Goal: Information Seeking & Learning: Learn about a topic

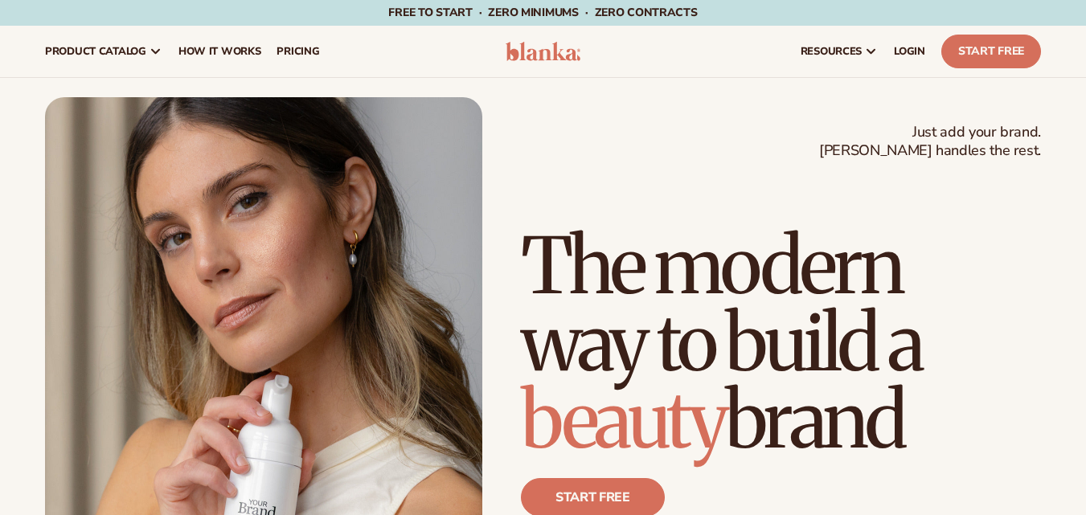
click at [512, 168] on div "Just add your brand. Blanka handles the rest. beauty,skin care,wellness,makeup …" at bounding box center [543, 373] width 996 height 552
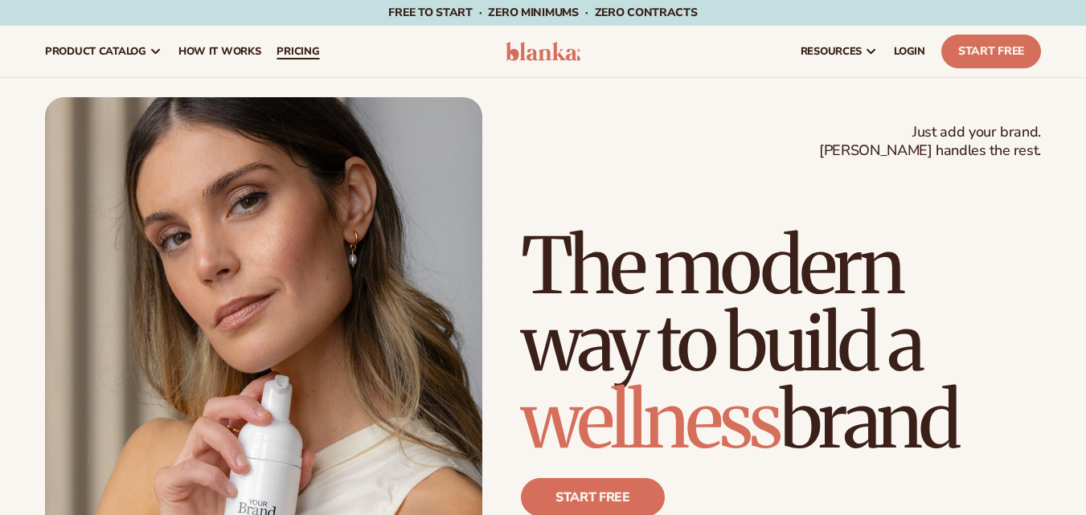
click at [303, 50] on span "pricing" at bounding box center [298, 51] width 43 height 13
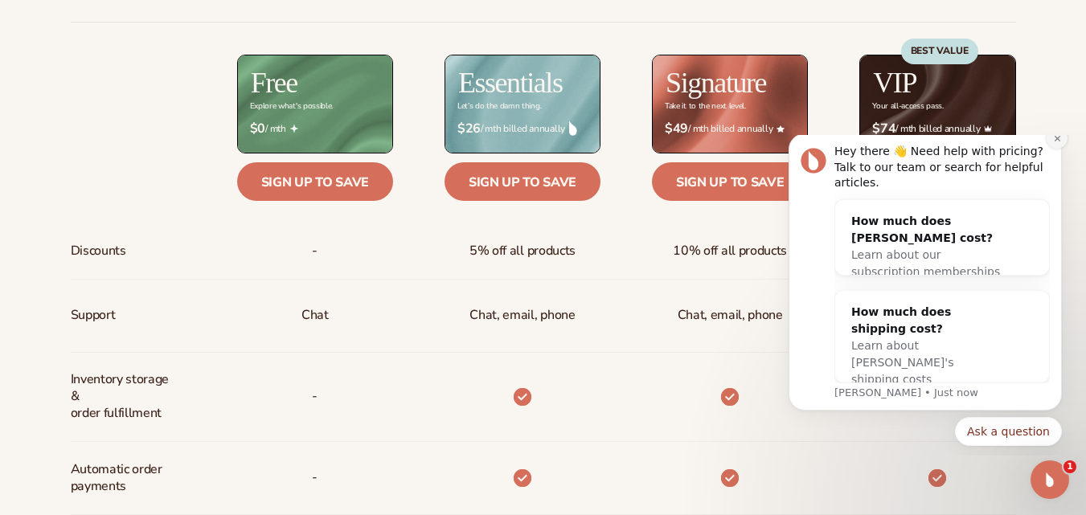
click at [1057, 143] on icon "Dismiss notification" at bounding box center [1057, 138] width 9 height 9
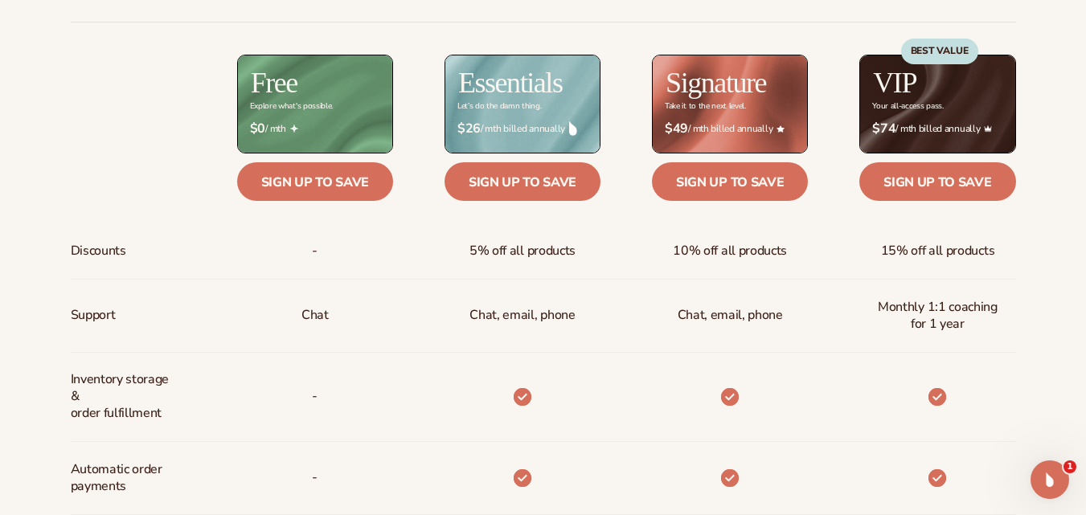
drag, startPoint x: 805, startPoint y: 281, endPoint x: 665, endPoint y: 295, distance: 140.6
click at [665, 295] on div "Chat, email, phone" at bounding box center [704, 316] width 207 height 73
click at [604, 268] on div "10% off all products" at bounding box center [704, 252] width 207 height 56
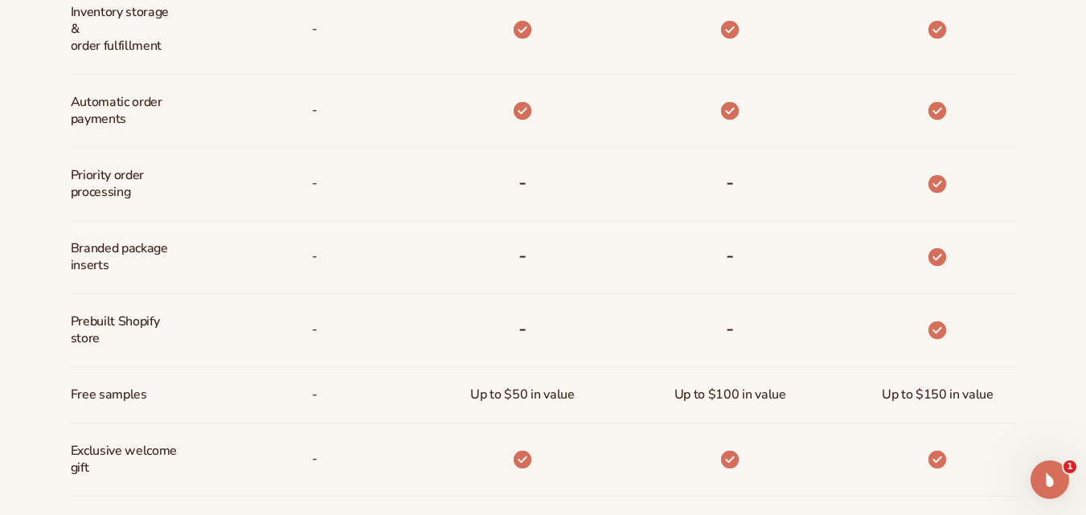
scroll to position [1028, 0]
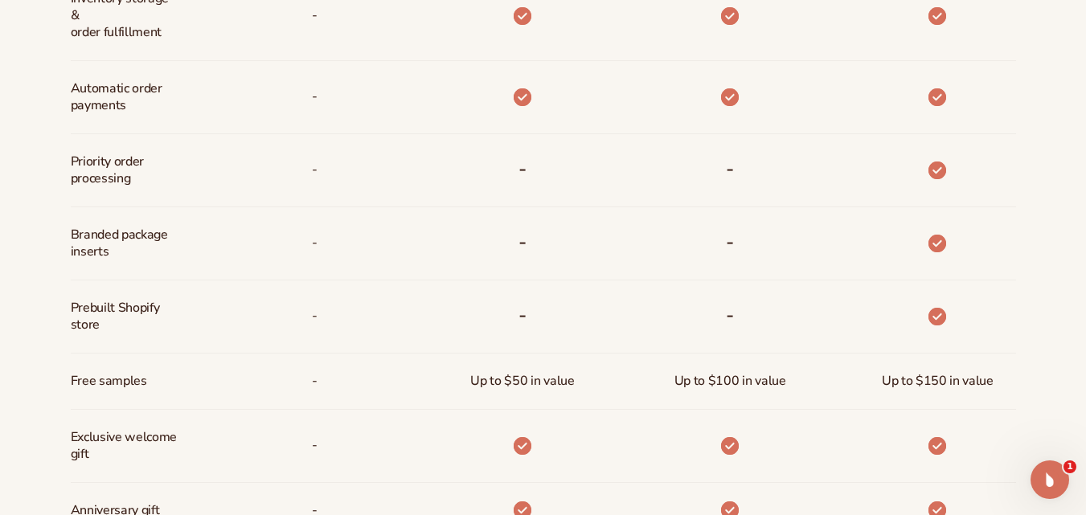
click at [137, 307] on span "Prebuilt Shopify store" at bounding box center [124, 317] width 107 height 47
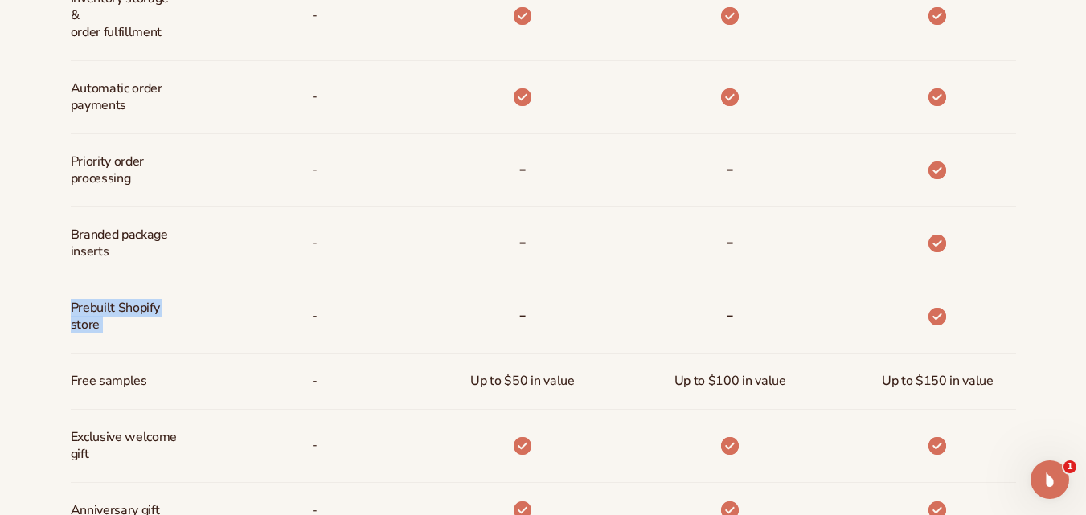
click at [244, 315] on div "-" at bounding box center [289, 317] width 207 height 73
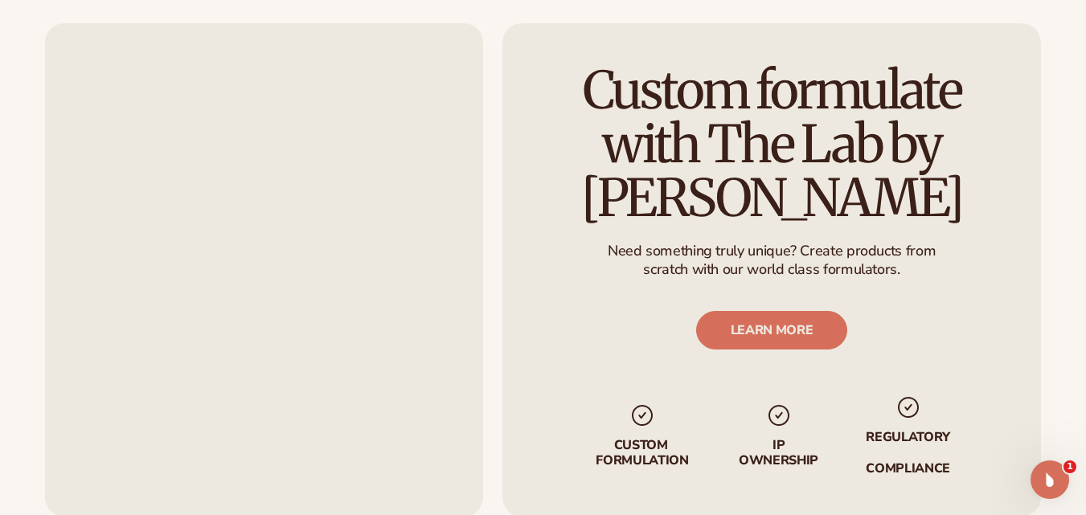
scroll to position [1772, 0]
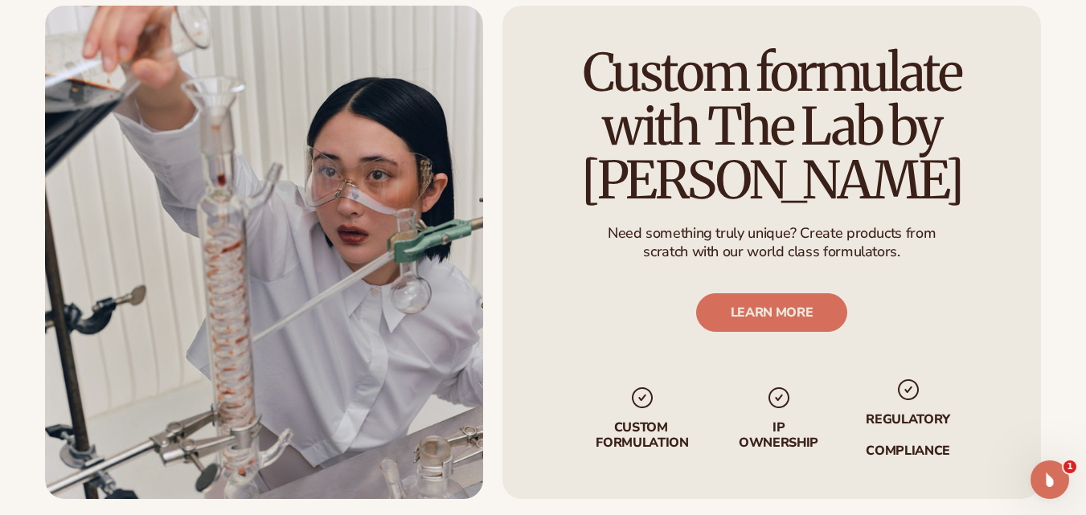
click at [779, 425] on p "IP Ownership" at bounding box center [778, 436] width 82 height 31
click at [643, 312] on div "Custom formulate with The Lab by Blanka Need something truly unique? Create pro…" at bounding box center [772, 253] width 539 height 494
click at [764, 310] on link "LEARN MORE" at bounding box center [772, 313] width 152 height 39
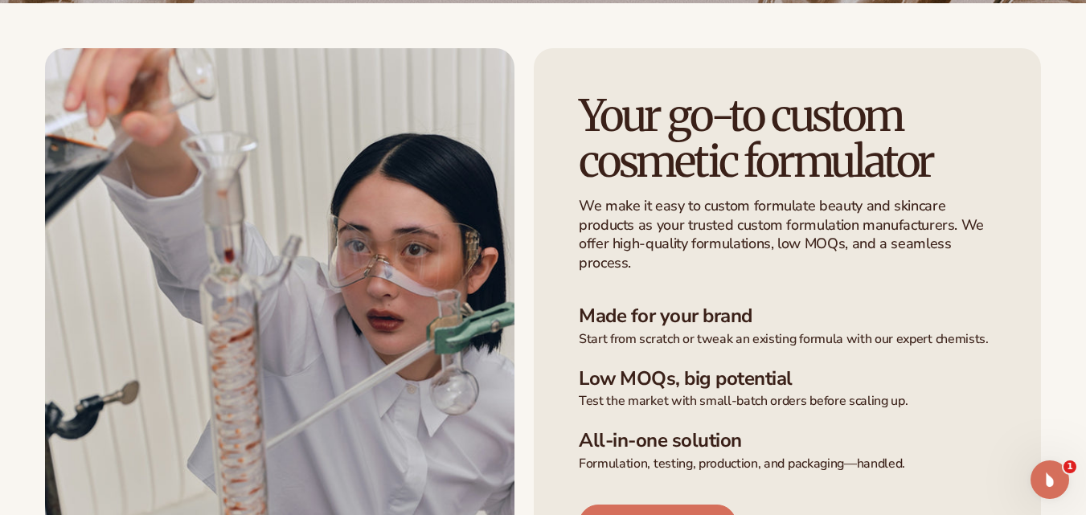
scroll to position [341, 0]
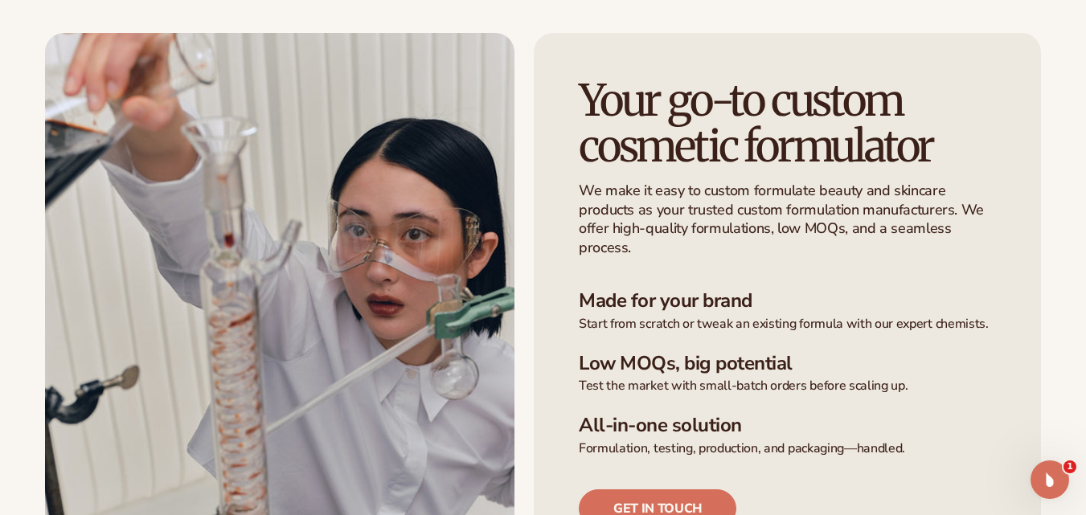
click at [696, 331] on div "Your go-to custom cosmetic formulator We make it easy to custom formulate beaut…" at bounding box center [787, 326] width 507 height 587
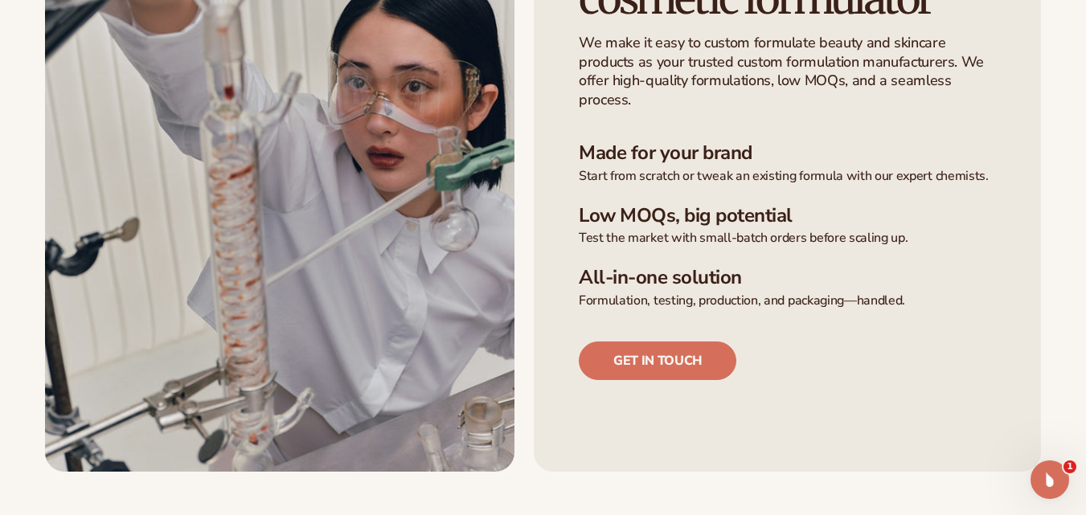
scroll to position [495, 0]
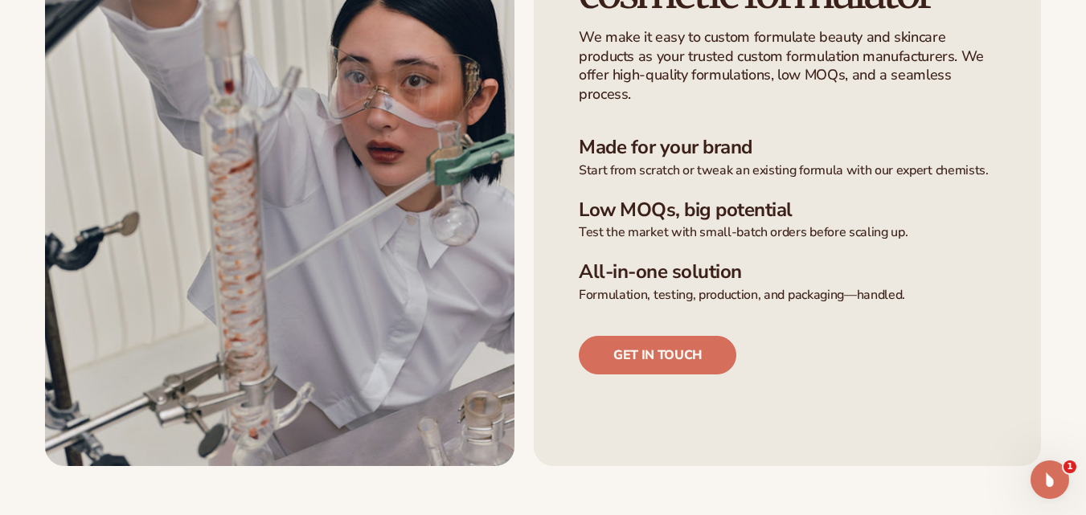
click at [695, 250] on ul "Made for your brand Start from scratch or tweak an existing formula with our ex…" at bounding box center [787, 220] width 417 height 168
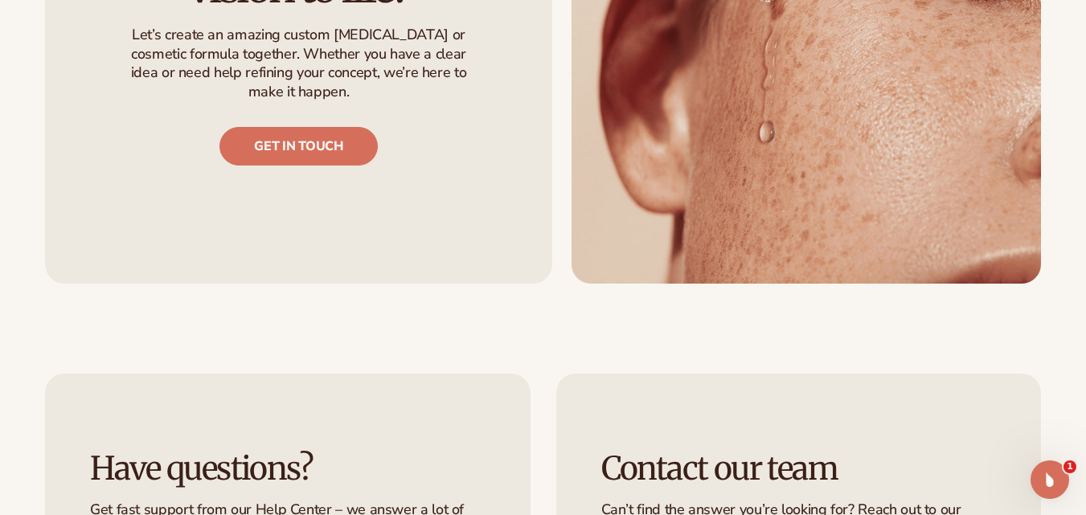
scroll to position [1710, 0]
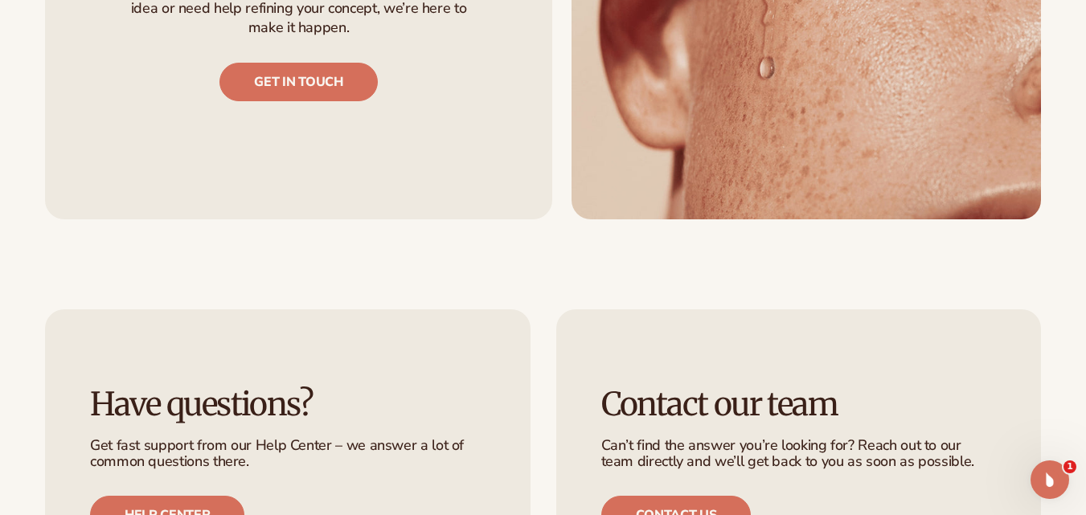
click at [550, 366] on ul "Have questions? Get fast support from our Help Center – we answer a lot of comm…" at bounding box center [543, 461] width 996 height 302
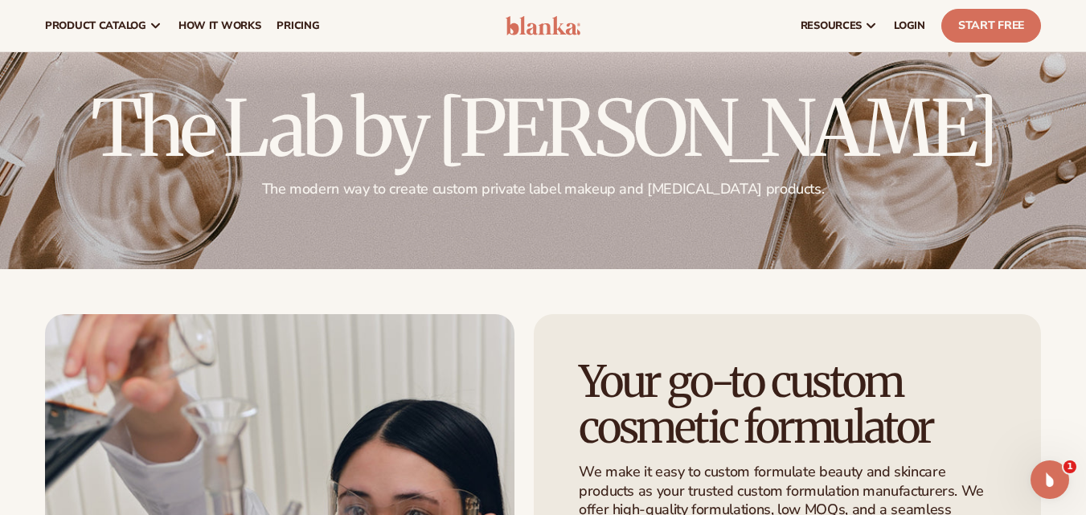
scroll to position [0, 0]
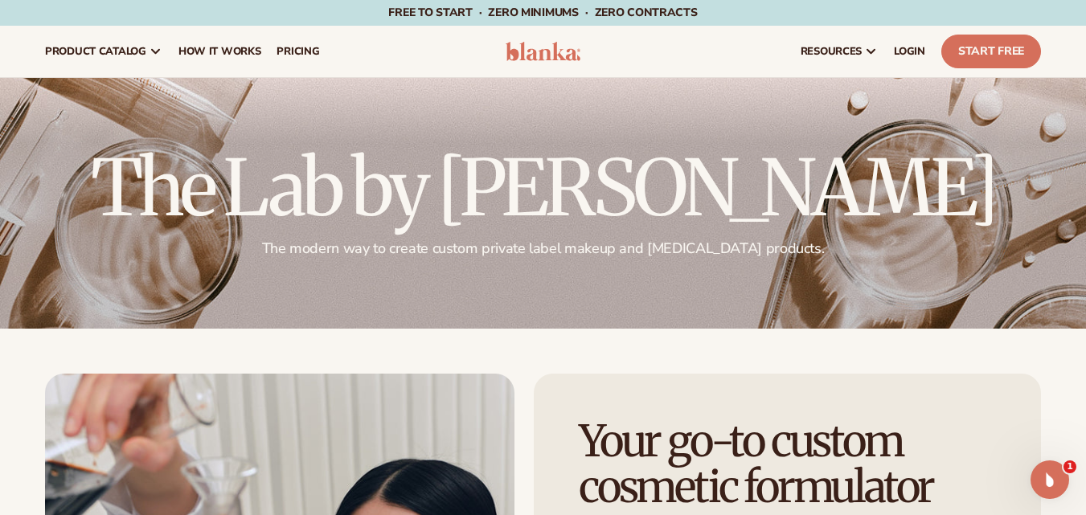
click at [542, 43] on img at bounding box center [544, 51] width 76 height 19
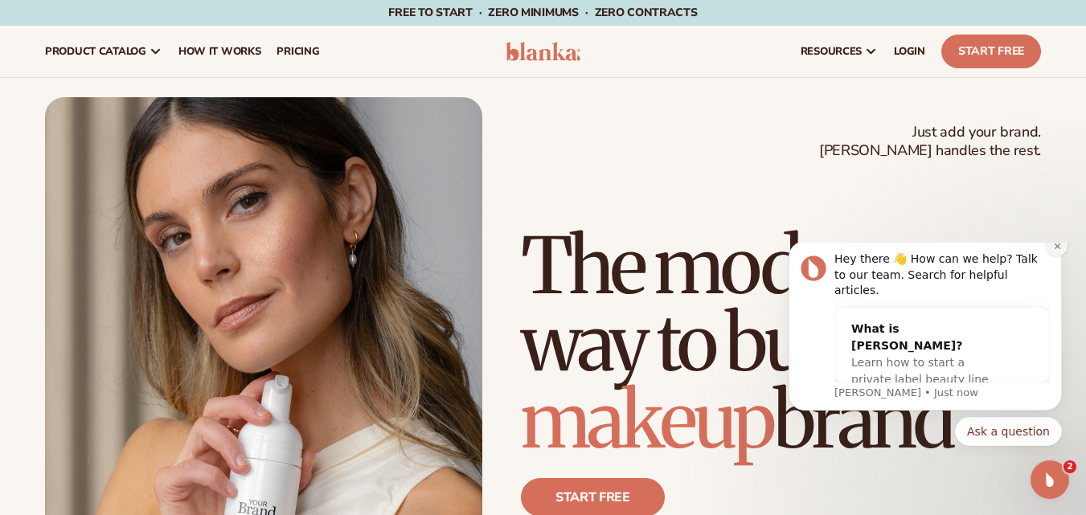
click at [1057, 251] on icon "Dismiss notification" at bounding box center [1057, 246] width 9 height 9
